Goal: Task Accomplishment & Management: Use online tool/utility

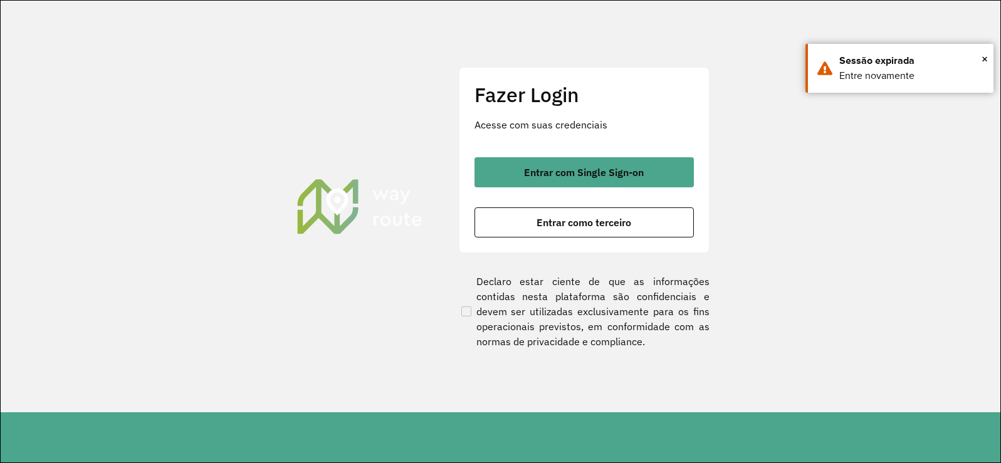
click at [519, 193] on div "Entrar com Single Sign-on Entrar como terceiro" at bounding box center [583, 197] width 219 height 80
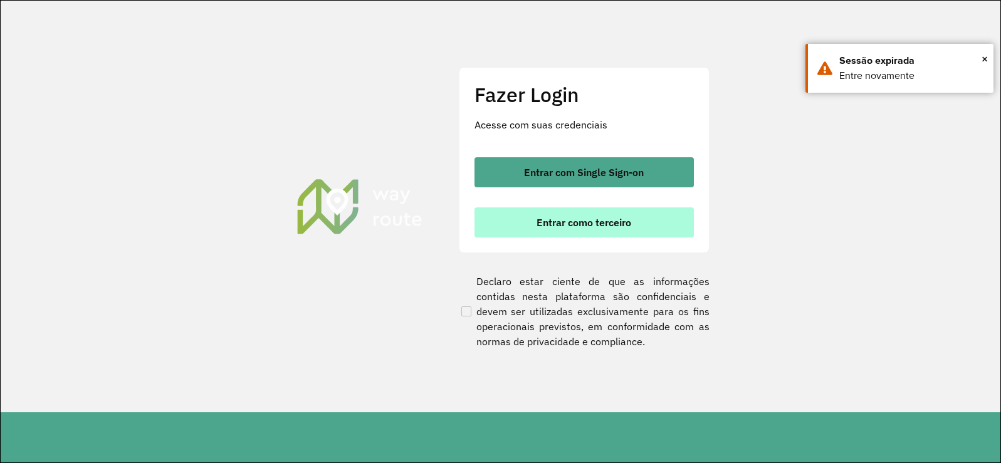
click at [527, 220] on button "Entrar como terceiro" at bounding box center [583, 222] width 219 height 30
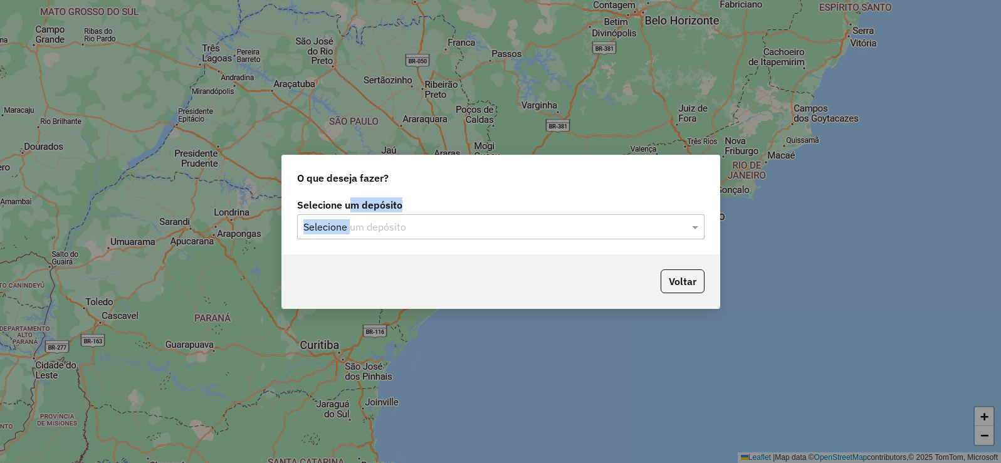
click at [350, 214] on div "Selecione um depósito Selecione um depósito" at bounding box center [500, 220] width 407 height 39
click at [353, 242] on div "Selecione um depósito Selecione um depósito" at bounding box center [500, 225] width 437 height 59
click at [353, 227] on input "text" at bounding box center [488, 227] width 370 height 15
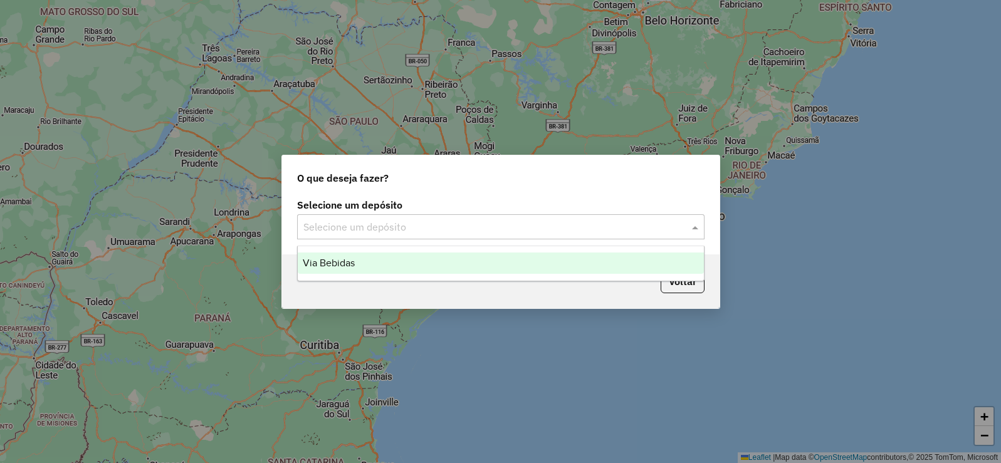
click at [351, 263] on span "Via Bebidas" at bounding box center [329, 263] width 52 height 11
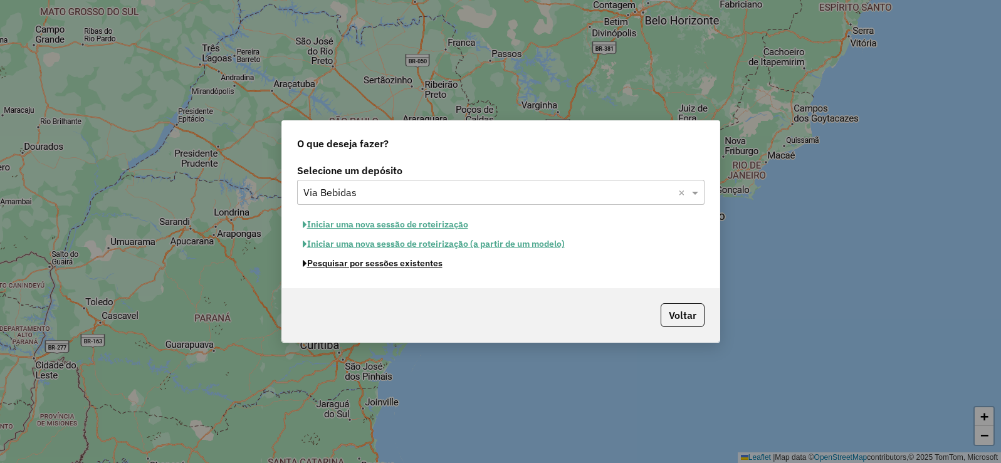
click at [379, 267] on button "Pesquisar por sessões existentes" at bounding box center [372, 263] width 151 height 19
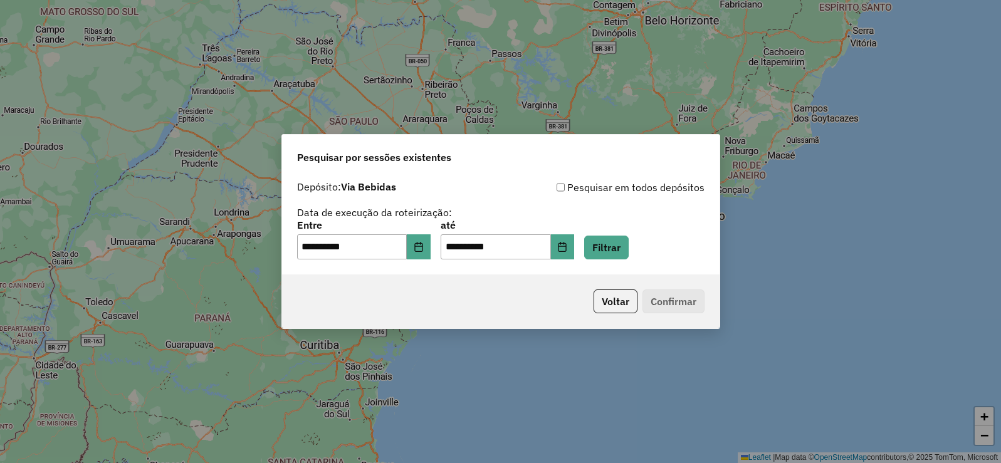
click at [379, 267] on div "**********" at bounding box center [500, 225] width 437 height 100
click at [608, 248] on button "Filtrar" at bounding box center [606, 248] width 45 height 24
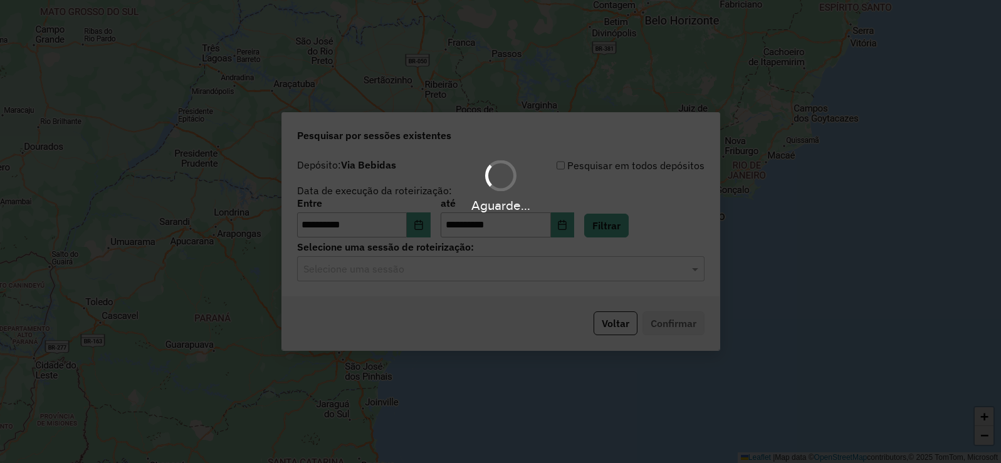
click at [469, 277] on div "Aguarde..." at bounding box center [500, 231] width 1001 height 463
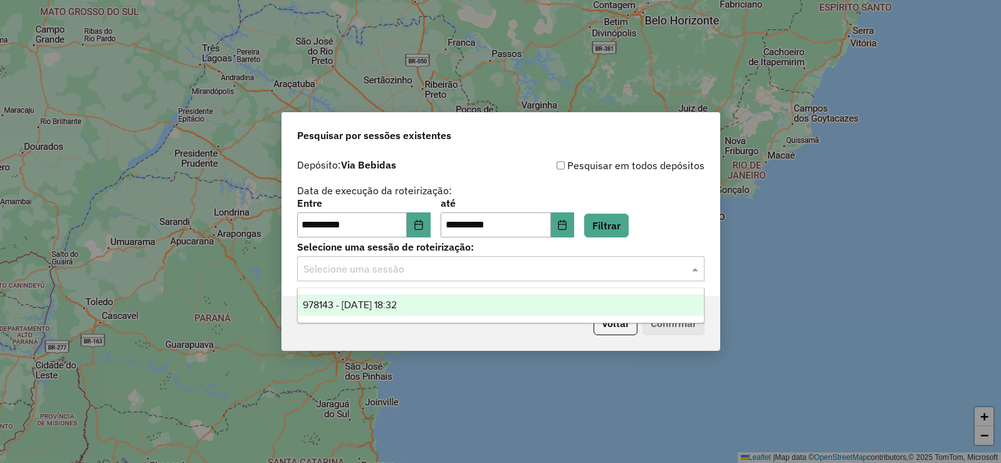
click at [466, 272] on input "text" at bounding box center [488, 269] width 370 height 15
click at [467, 301] on div "978143 - 12/08/2025 18:32" at bounding box center [501, 305] width 406 height 21
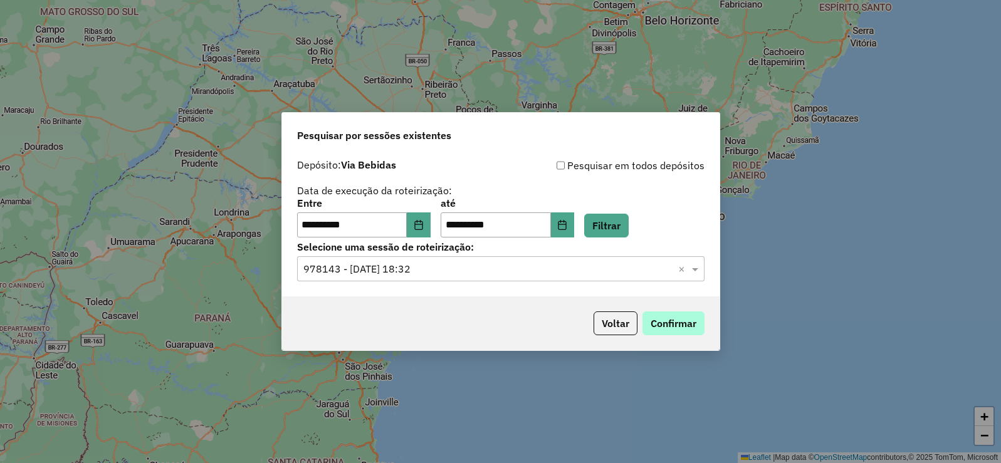
click at [686, 312] on div "Voltar Confirmar" at bounding box center [500, 323] width 437 height 54
click at [683, 322] on button "Confirmar" at bounding box center [673, 324] width 62 height 24
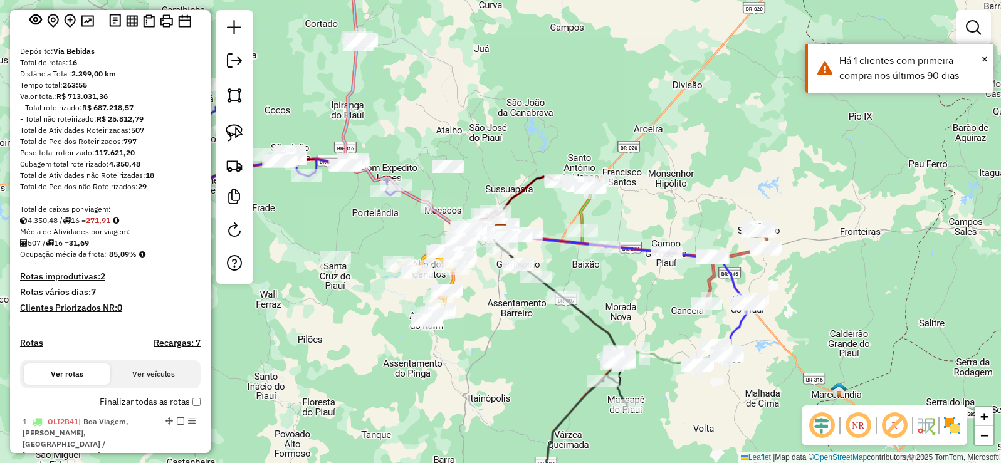
scroll to position [63, 0]
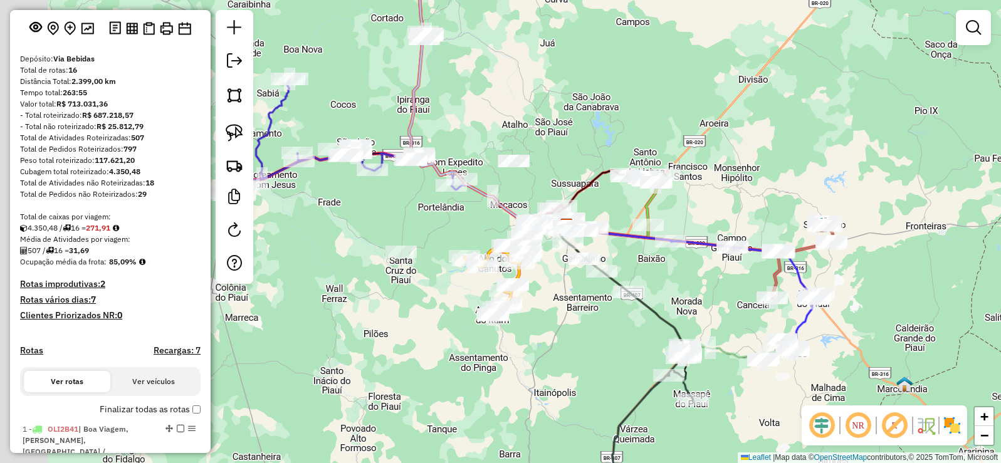
drag, startPoint x: 357, startPoint y: 354, endPoint x: 447, endPoint y: 336, distance: 91.5
click at [439, 340] on div "Janela de atendimento Grade de atendimento Capacidade Transportadoras Veículos …" at bounding box center [500, 231] width 1001 height 463
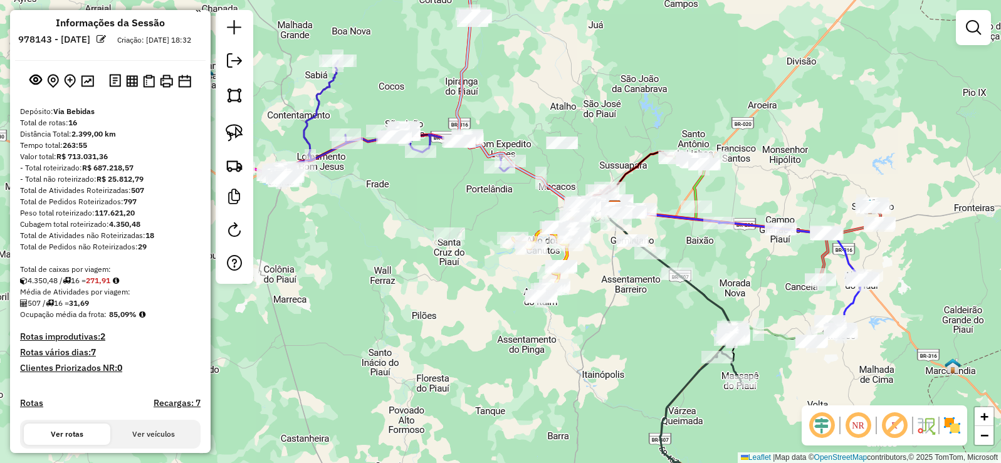
scroll to position [0, 0]
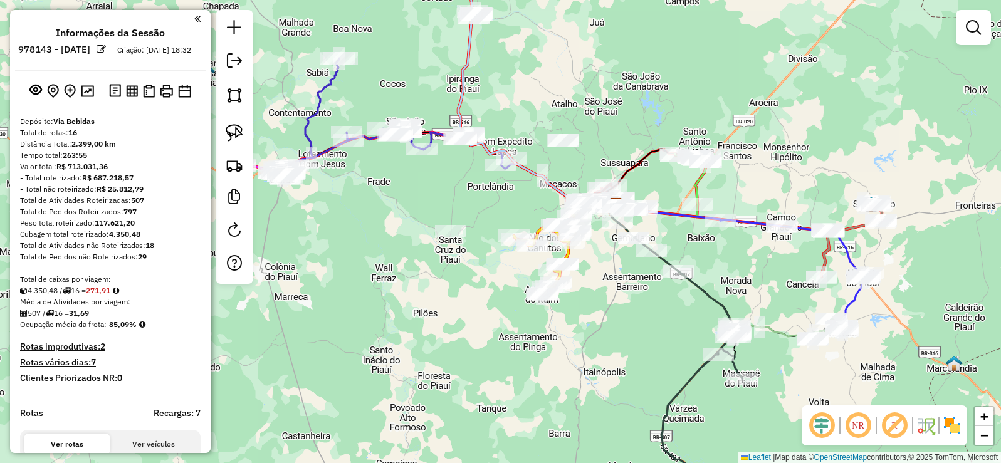
drag, startPoint x: 297, startPoint y: 300, endPoint x: 257, endPoint y: 237, distance: 74.9
click at [320, 239] on div "Janela de atendimento Grade de atendimento Capacidade Transportadoras Veículos …" at bounding box center [500, 231] width 1001 height 463
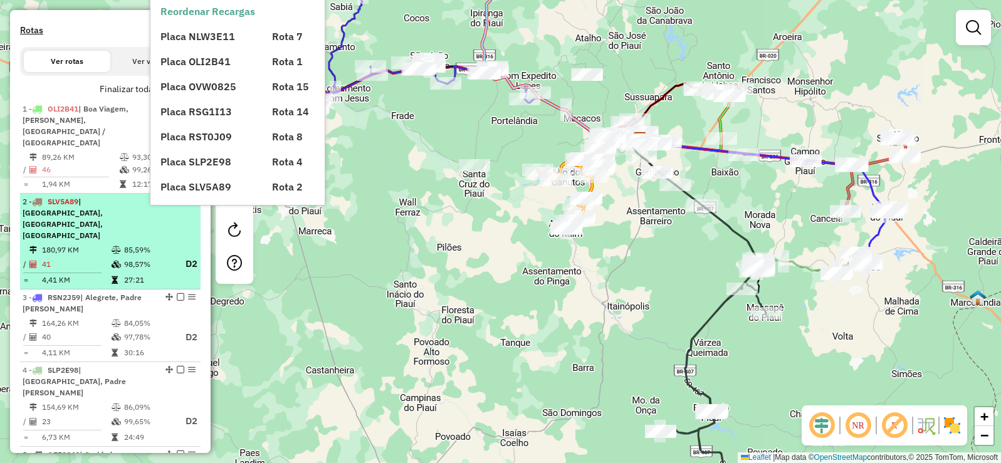
scroll to position [376, 0]
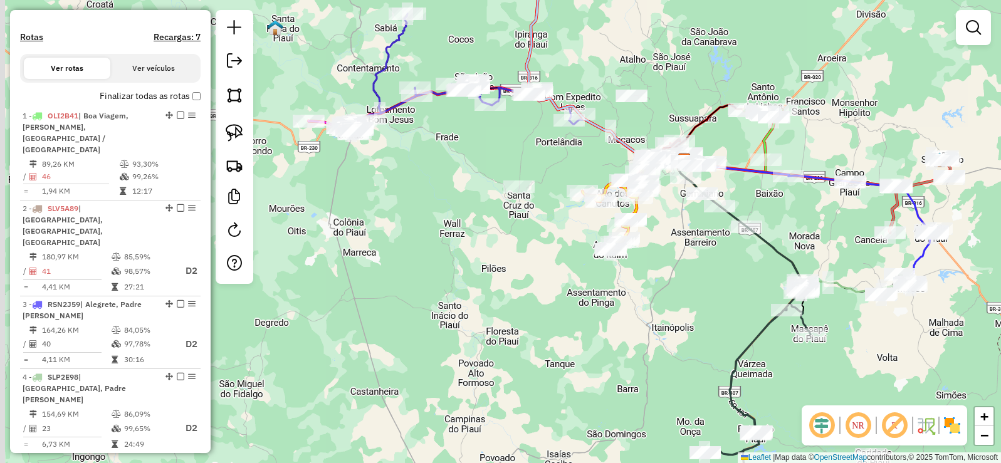
drag, startPoint x: 383, startPoint y: 311, endPoint x: 447, endPoint y: 342, distance: 70.9
click at [448, 342] on div "Janela de atendimento Grade de atendimento Capacidade Transportadoras Veículos …" at bounding box center [500, 231] width 1001 height 463
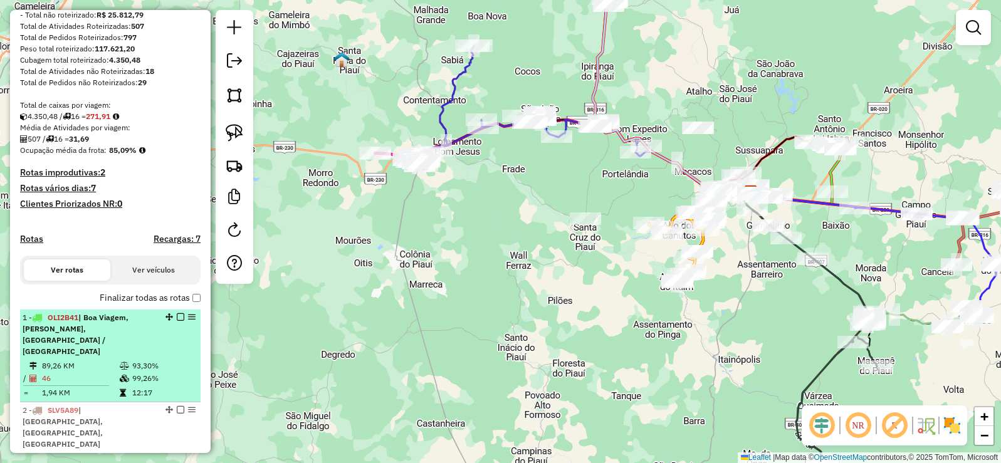
scroll to position [125, 0]
